Goal: Obtain resource: Obtain resource

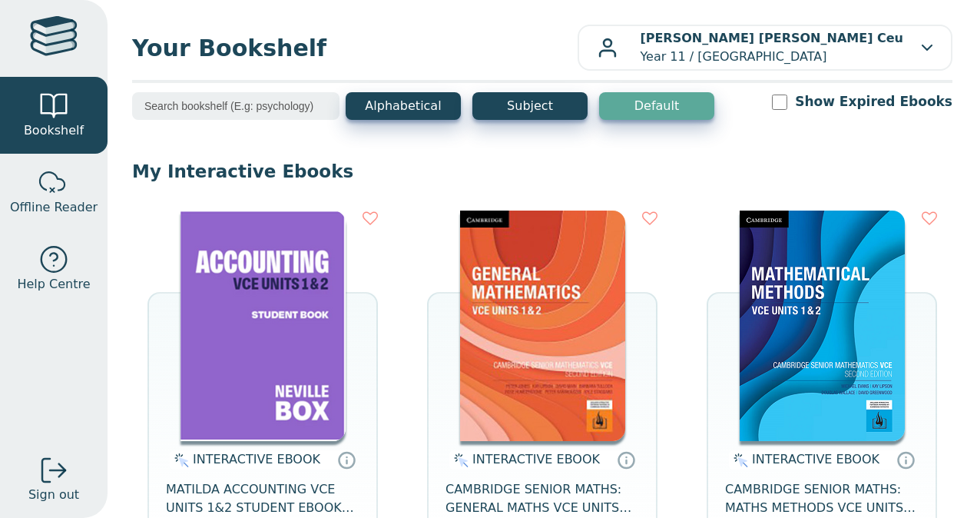
click at [241, 292] on img at bounding box center [263, 326] width 165 height 231
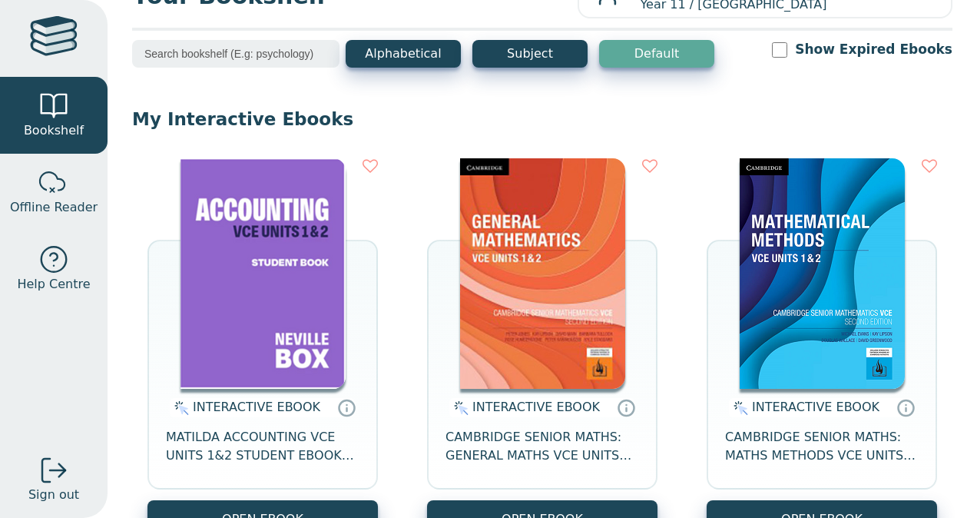
scroll to position [58, 0]
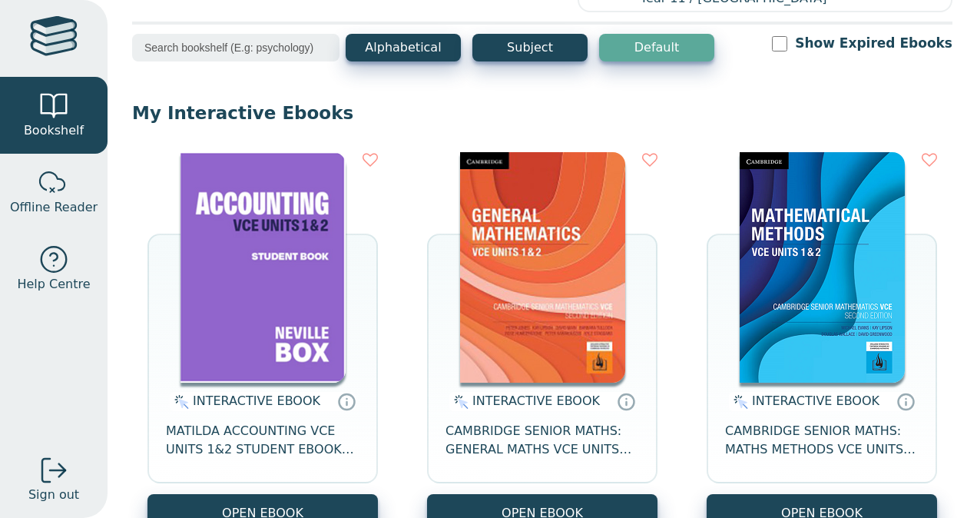
click at [339, 294] on img at bounding box center [263, 267] width 165 height 231
click at [293, 266] on img at bounding box center [263, 267] width 165 height 231
